Goal: Information Seeking & Learning: Learn about a topic

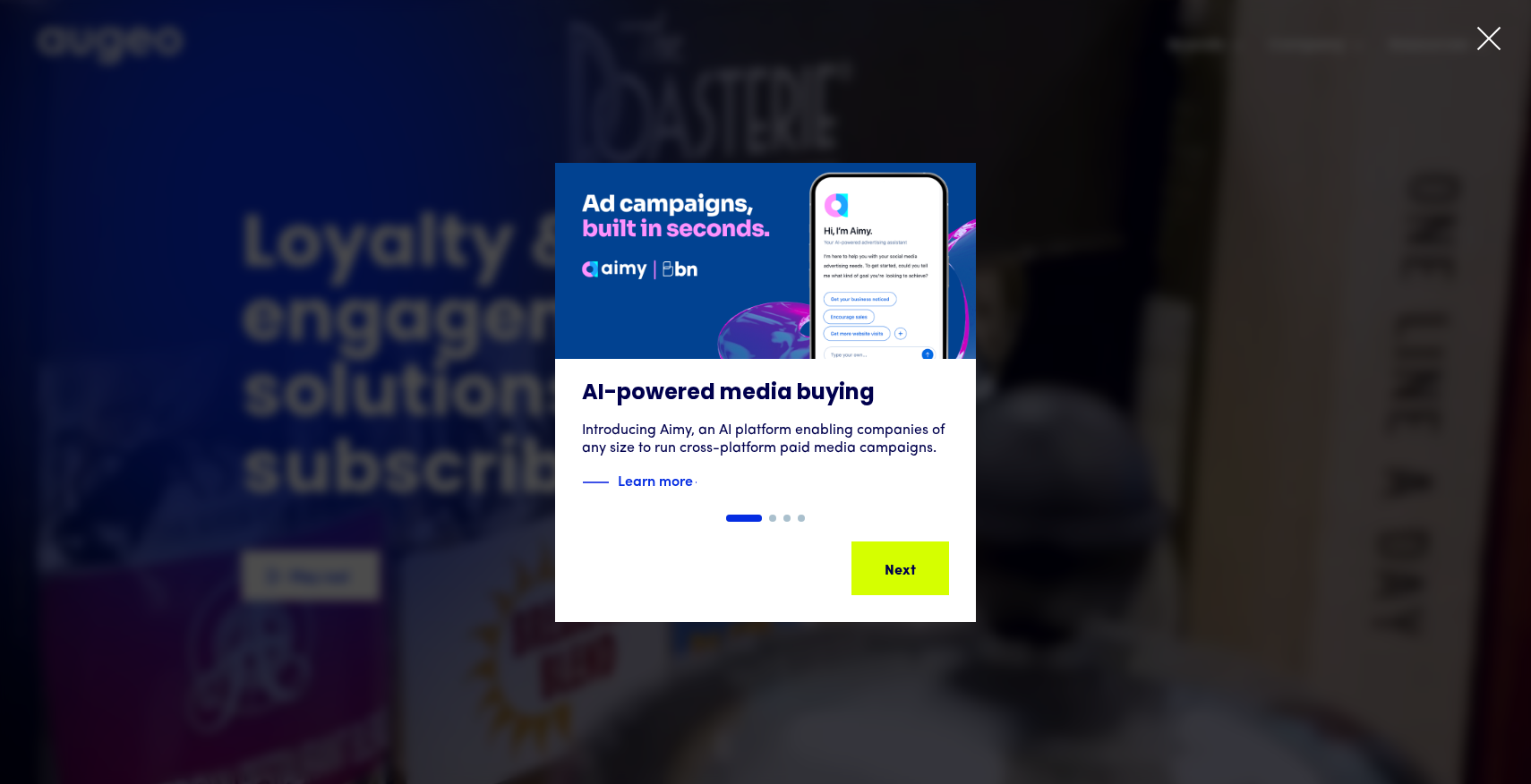
click at [1498, 37] on icon at bounding box center [1489, 39] width 27 height 27
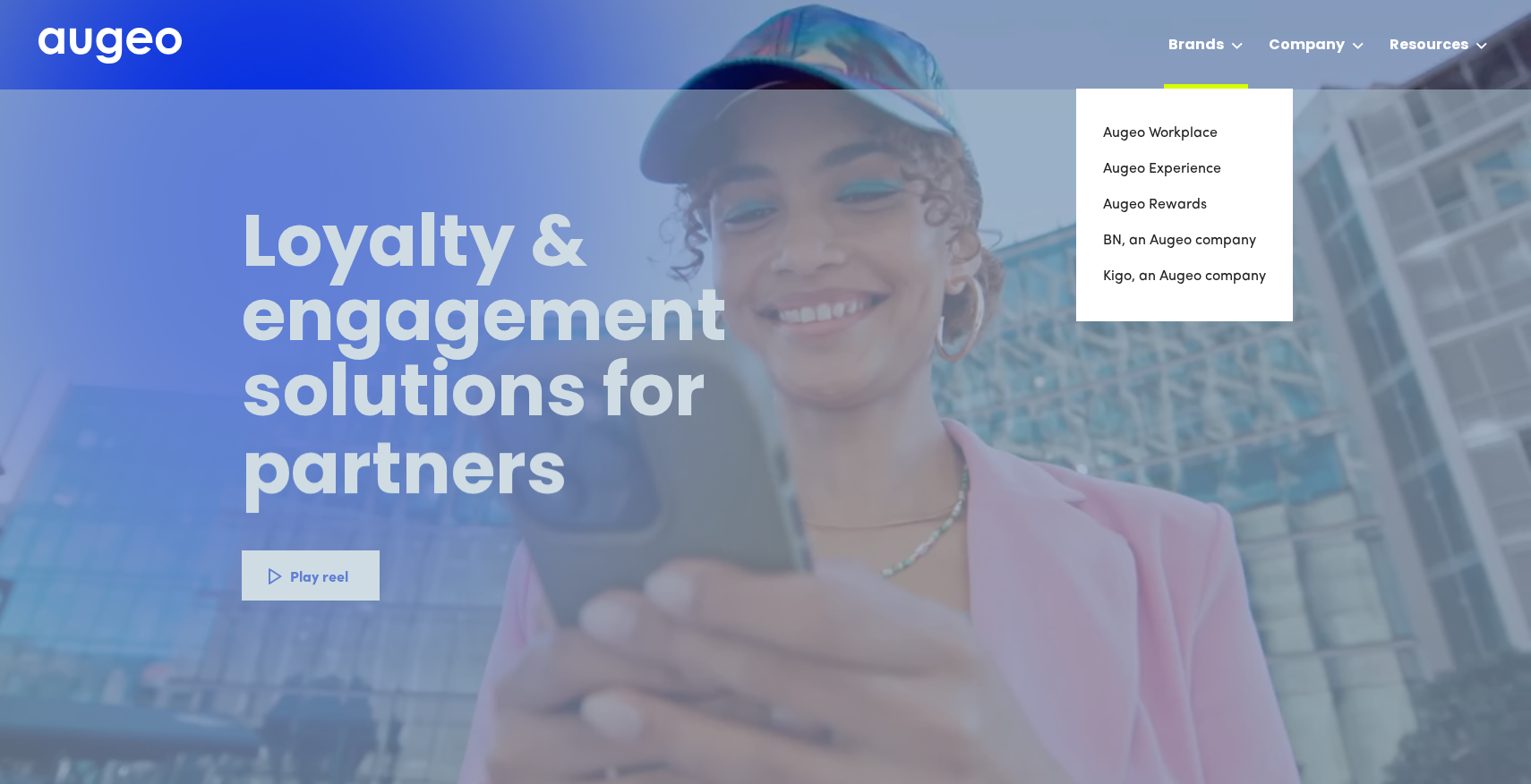
click at [1223, 50] on div "Brands" at bounding box center [1196, 45] width 56 height 21
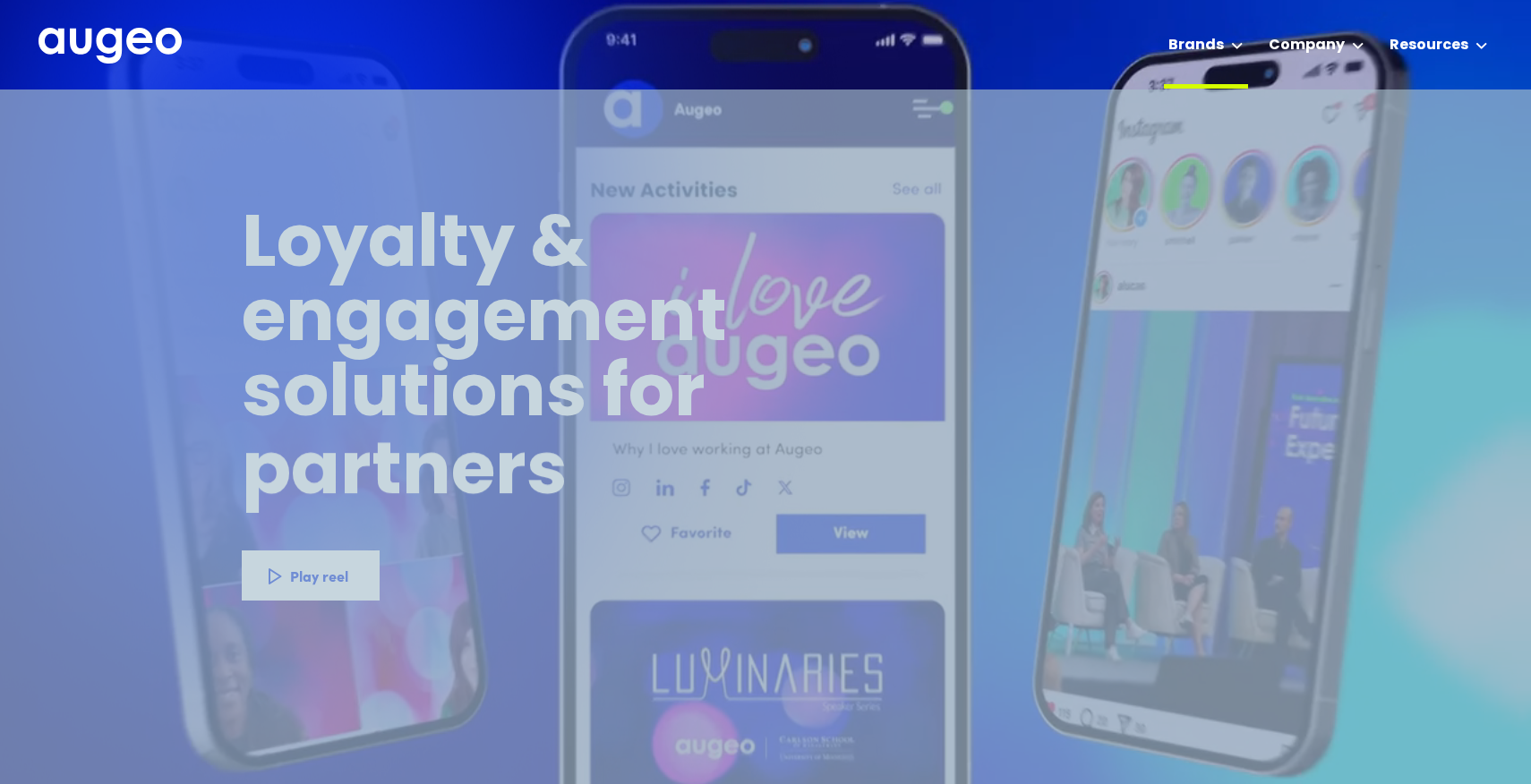
click at [1222, 50] on div "Brands" at bounding box center [1196, 45] width 56 height 21
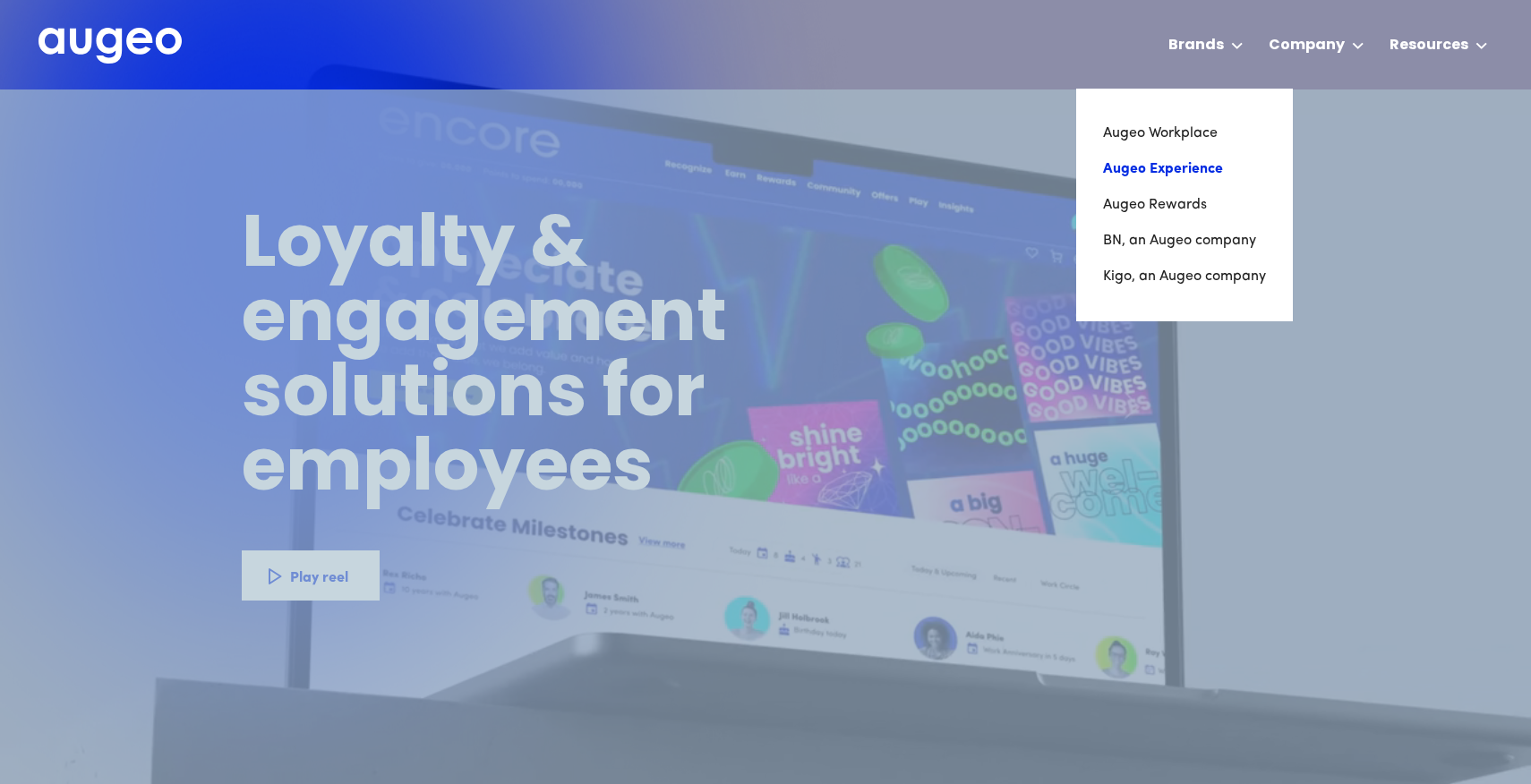
click at [1142, 173] on link "Augeo Experience" at bounding box center [1184, 169] width 163 height 36
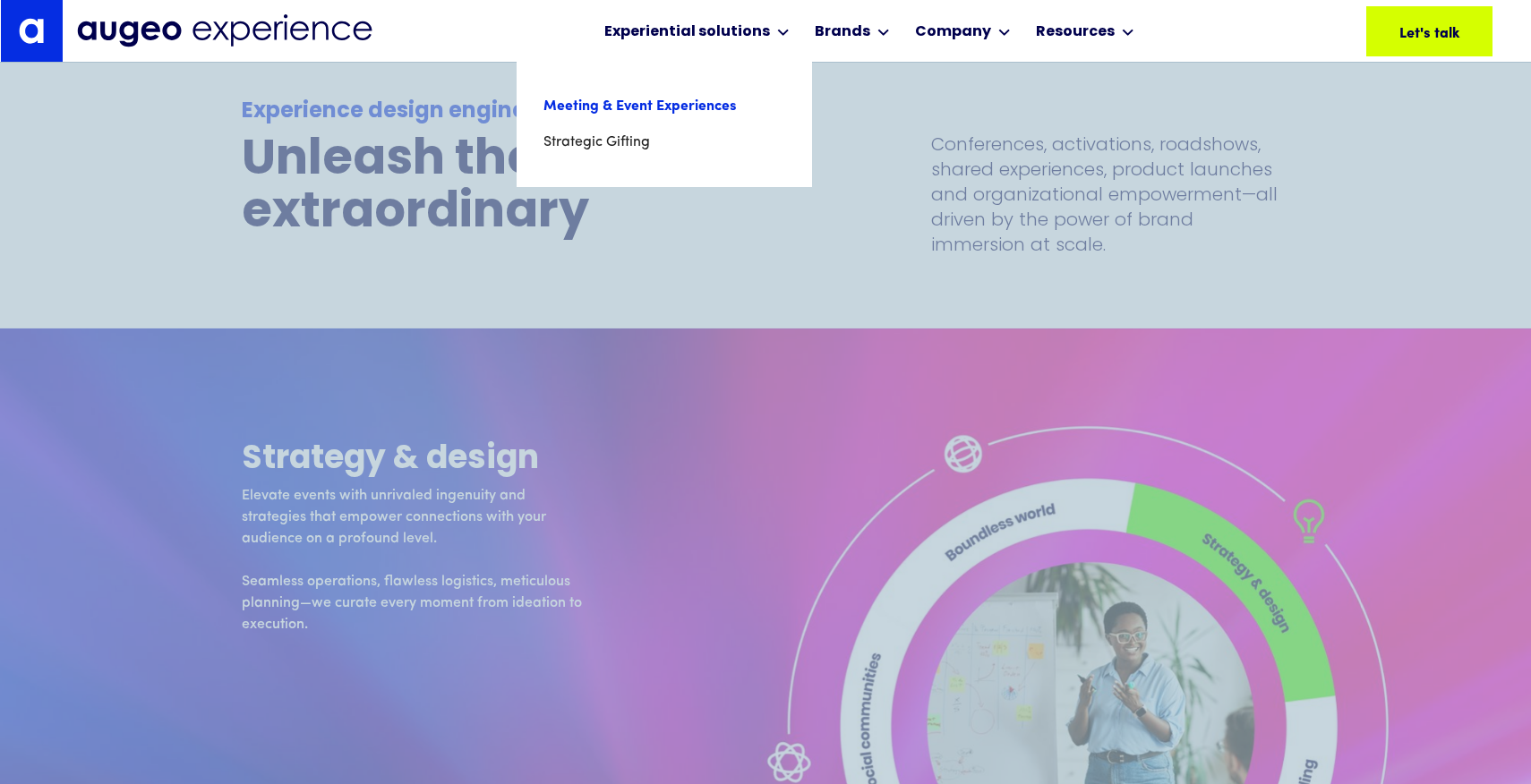
scroll to position [4342, 0]
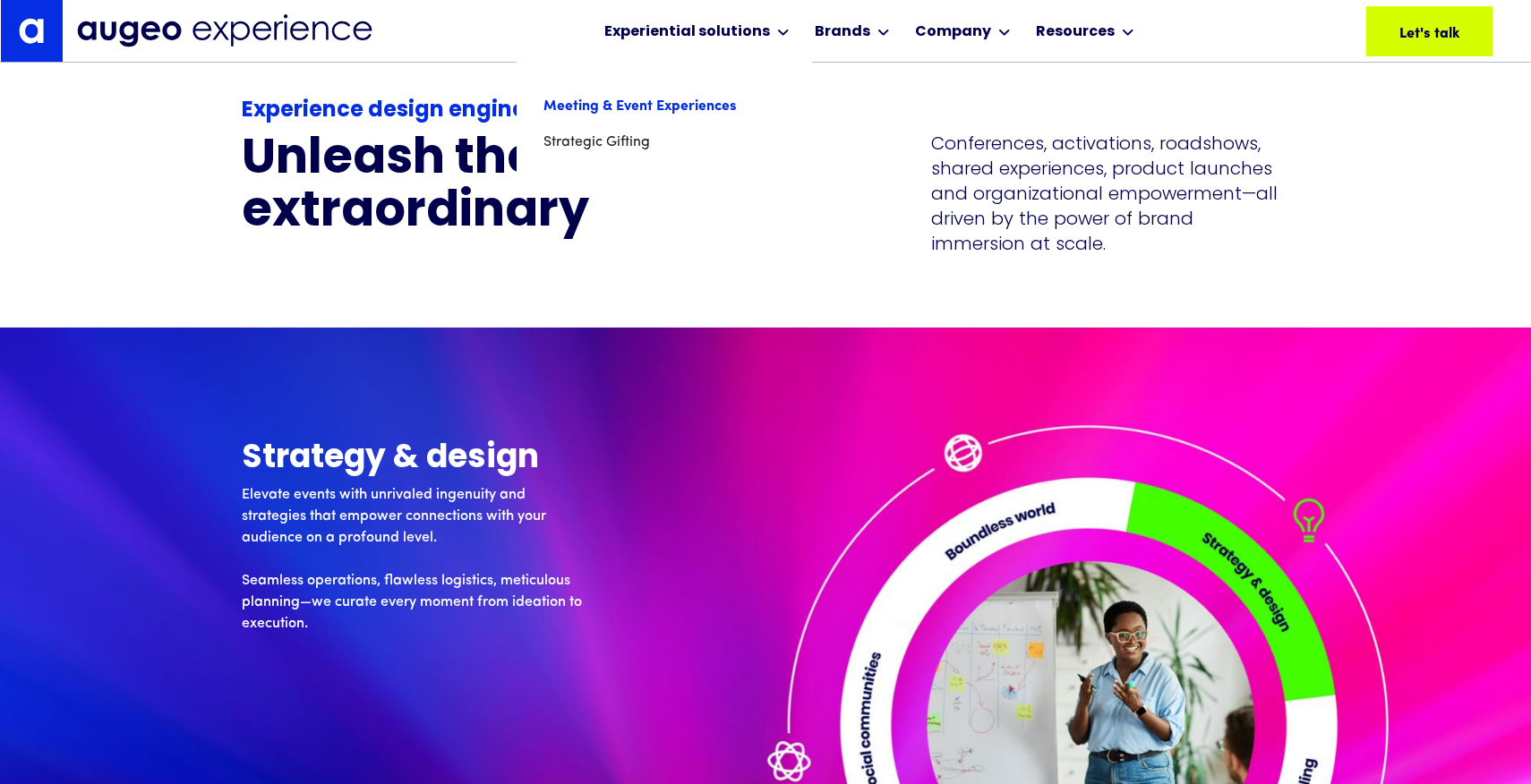
click at [688, 104] on link "Meeting & Event Experiences" at bounding box center [664, 106] width 242 height 36
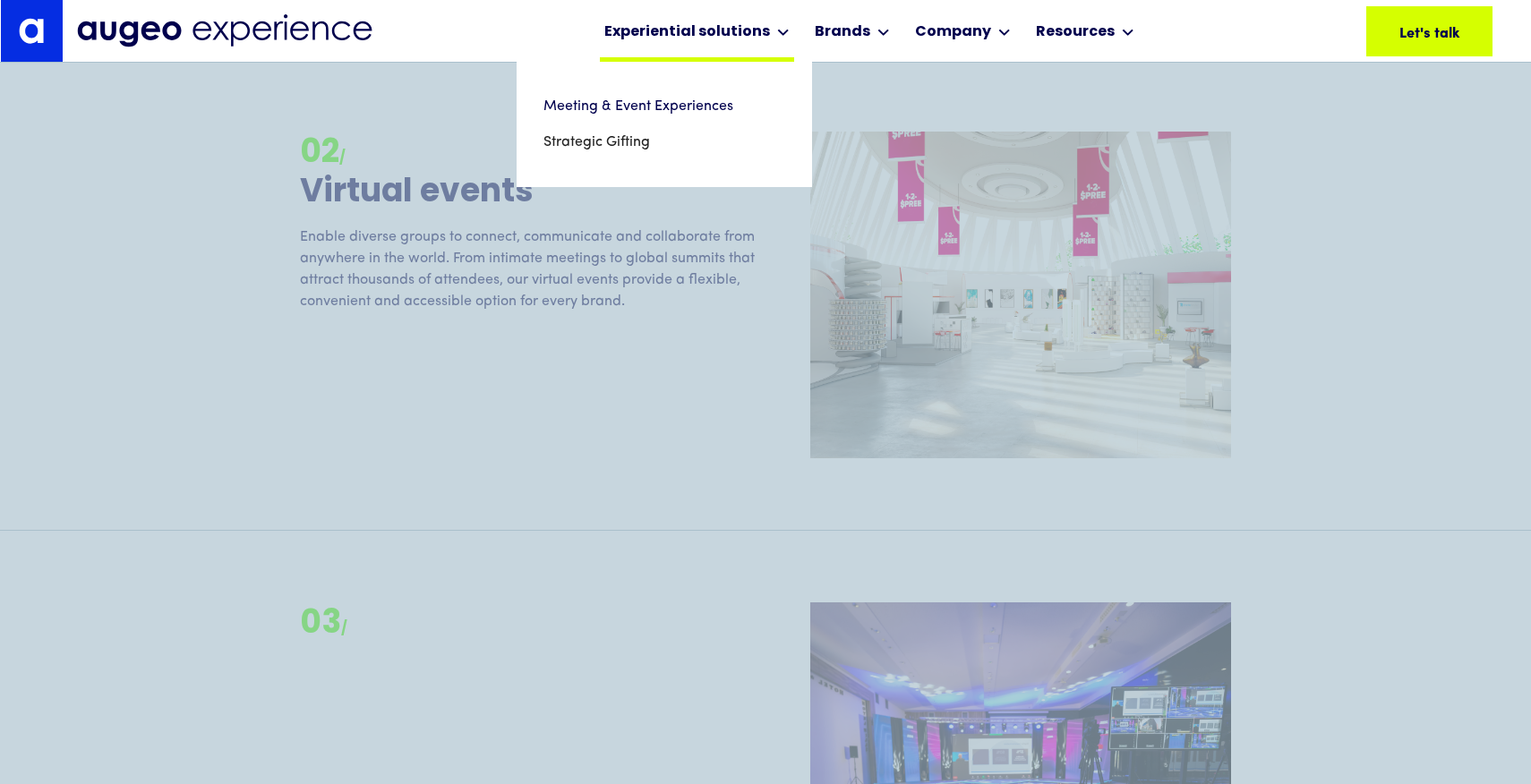
scroll to position [2459, 0]
click at [615, 146] on link "Strategic Gifting" at bounding box center [664, 142] width 242 height 36
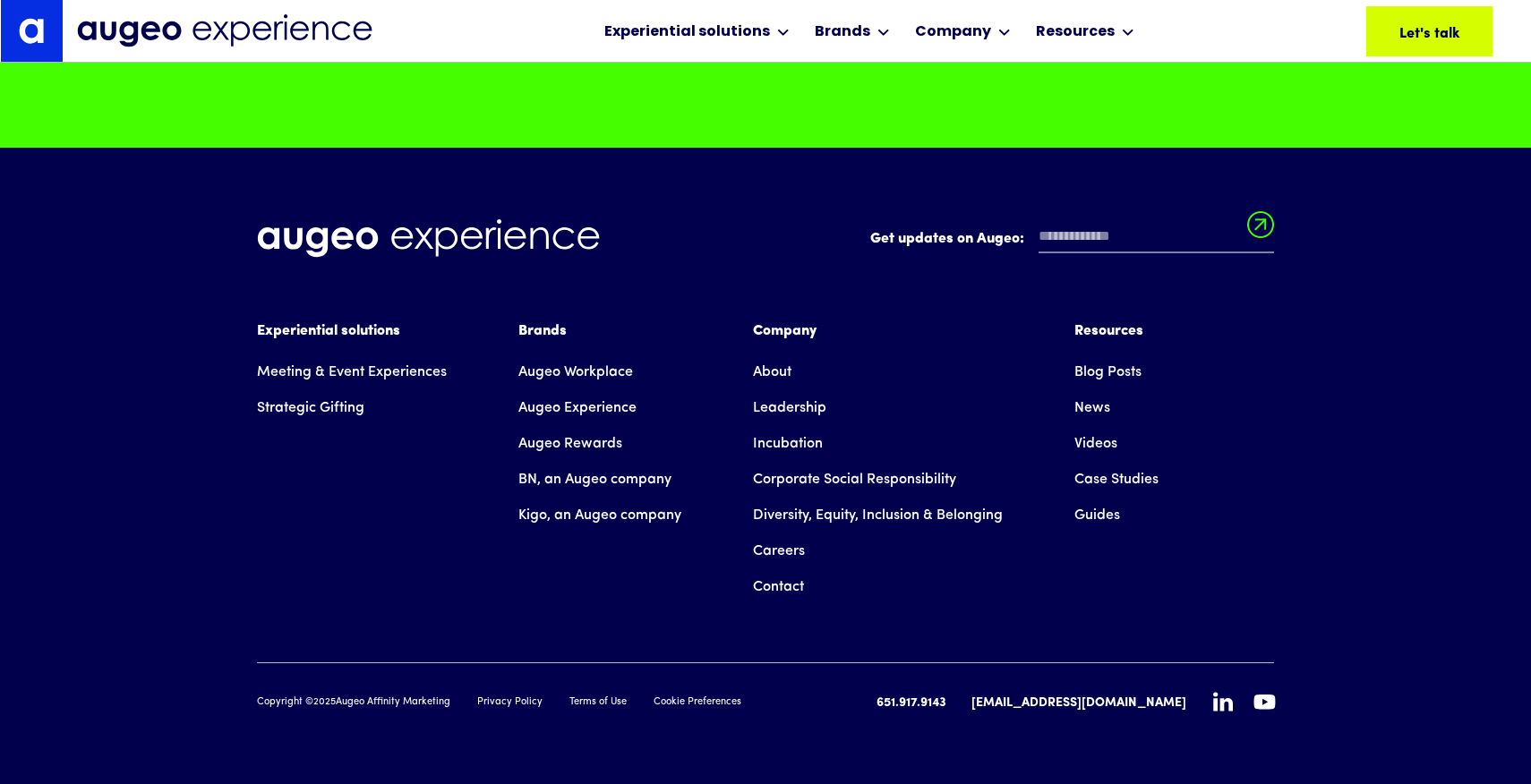
scroll to position [7131, 0]
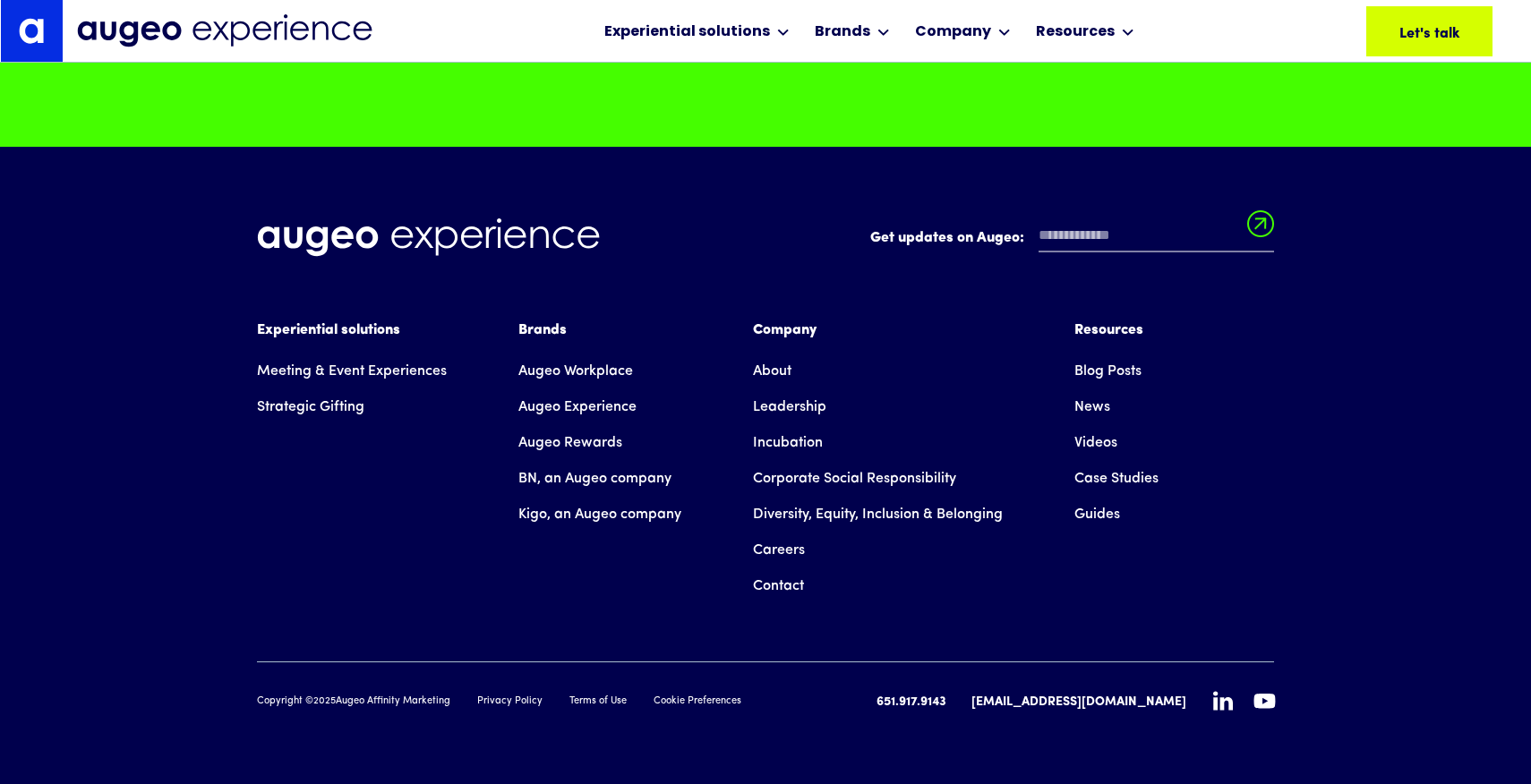
click at [1219, 697] on icon at bounding box center [1223, 700] width 19 height 19
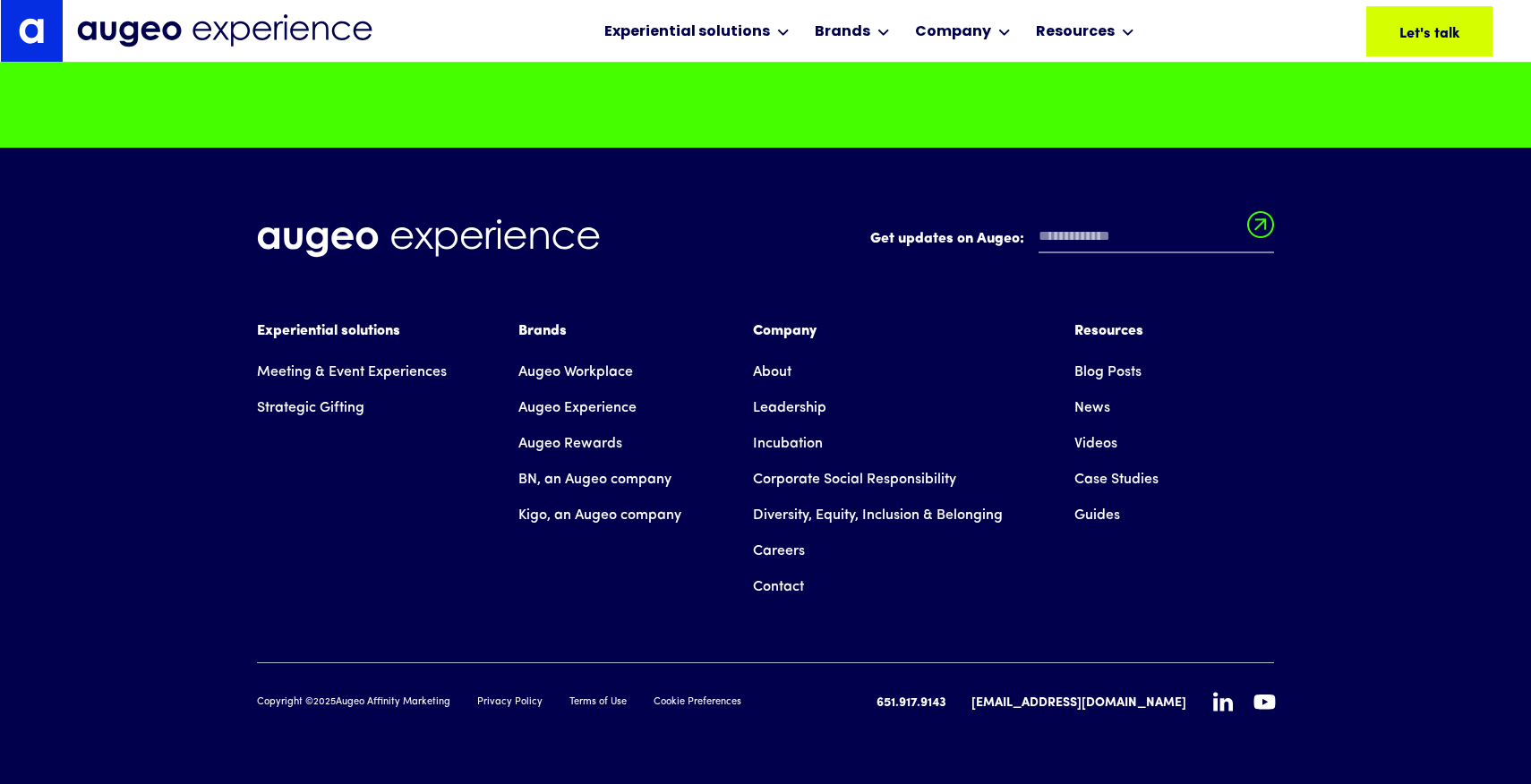
click at [588, 411] on link "Augeo Experience" at bounding box center [577, 408] width 119 height 36
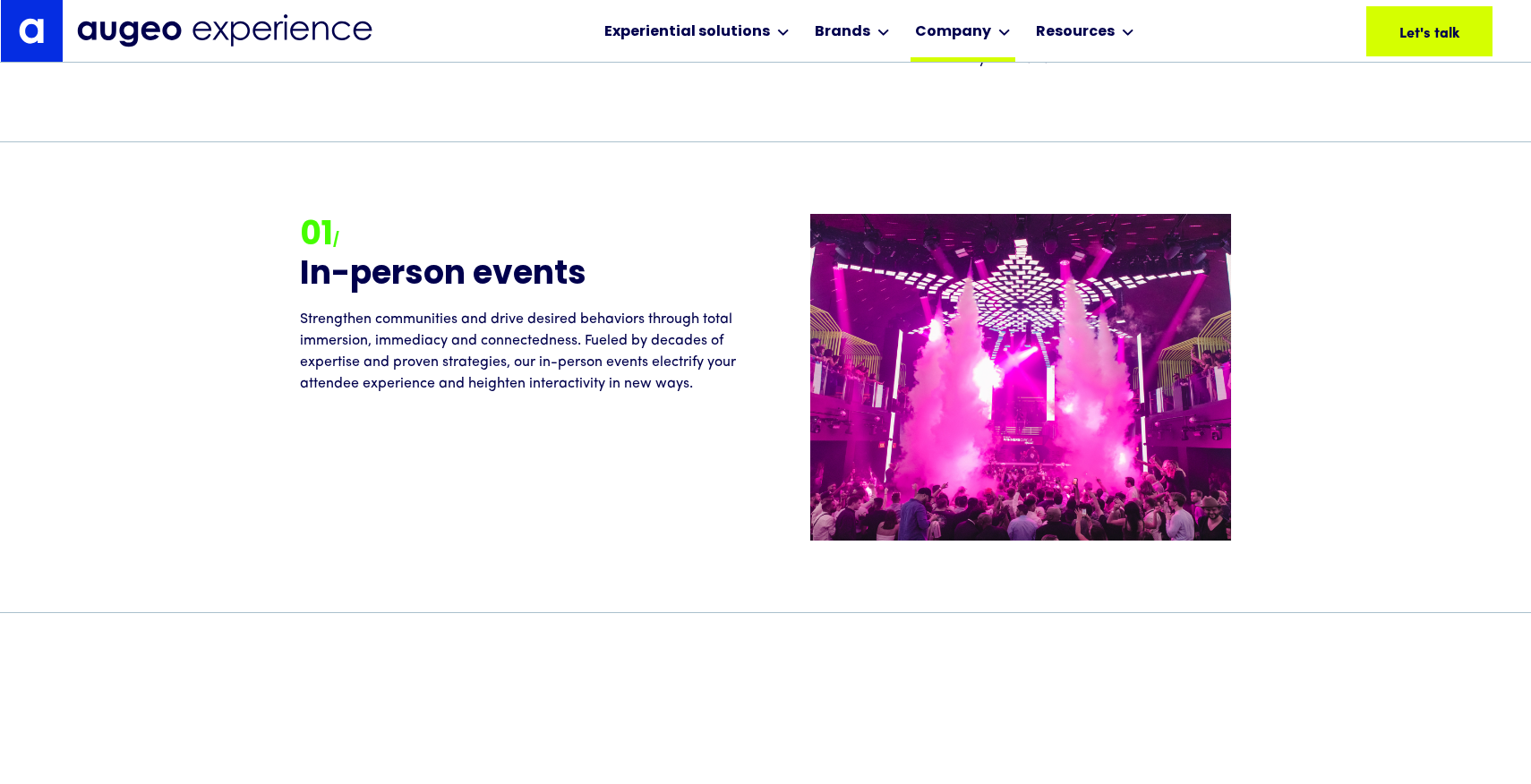
scroll to position [1907, 0]
